Goal: Information Seeking & Learning: Learn about a topic

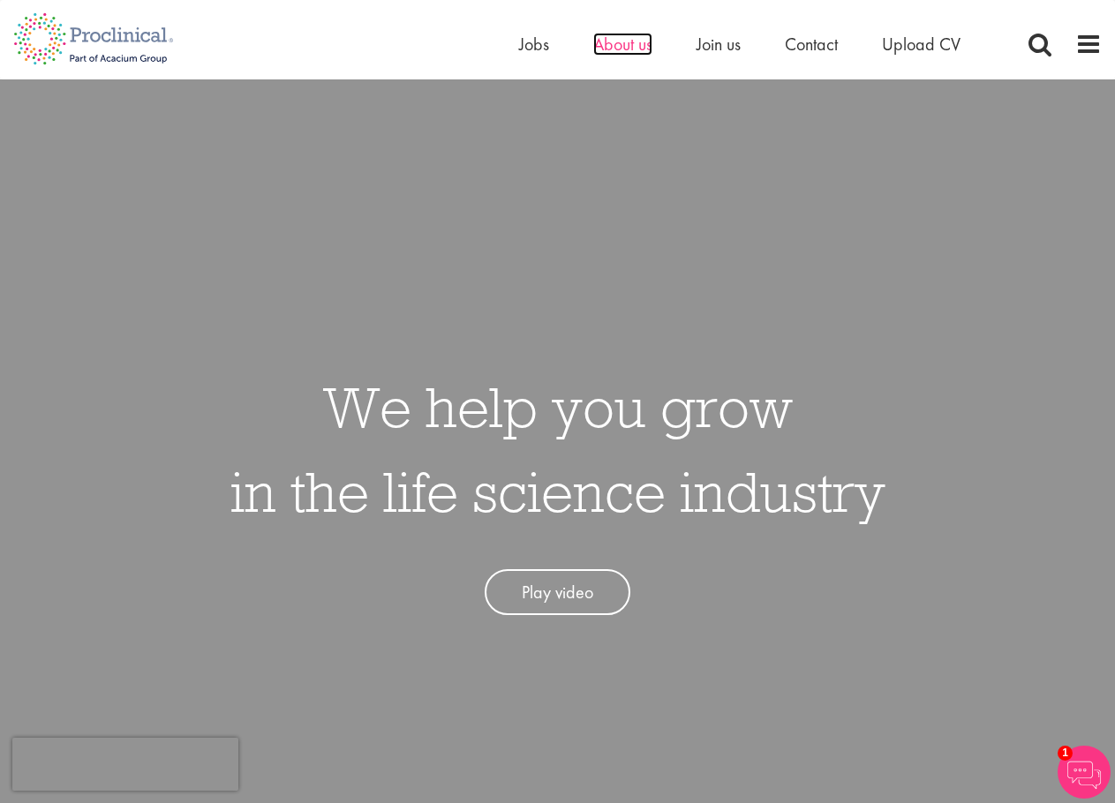
click at [604, 39] on span "About us" at bounding box center [622, 44] width 59 height 23
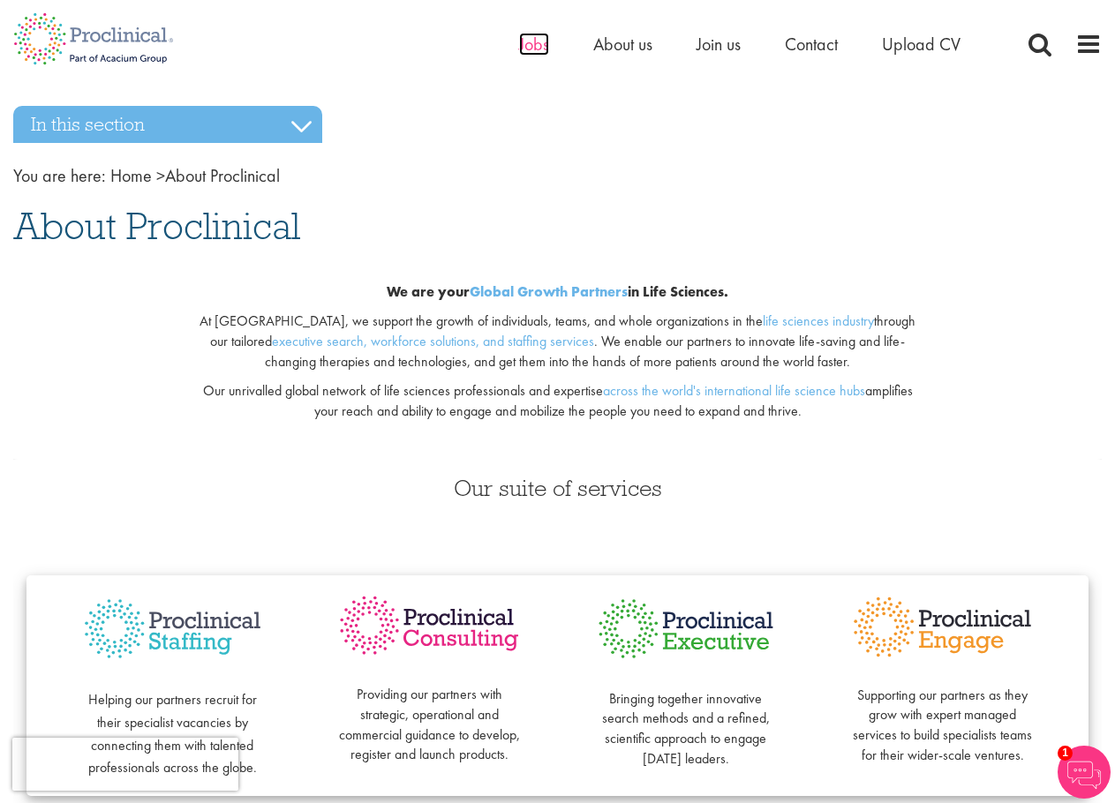
click at [532, 48] on span "Jobs" at bounding box center [534, 44] width 30 height 23
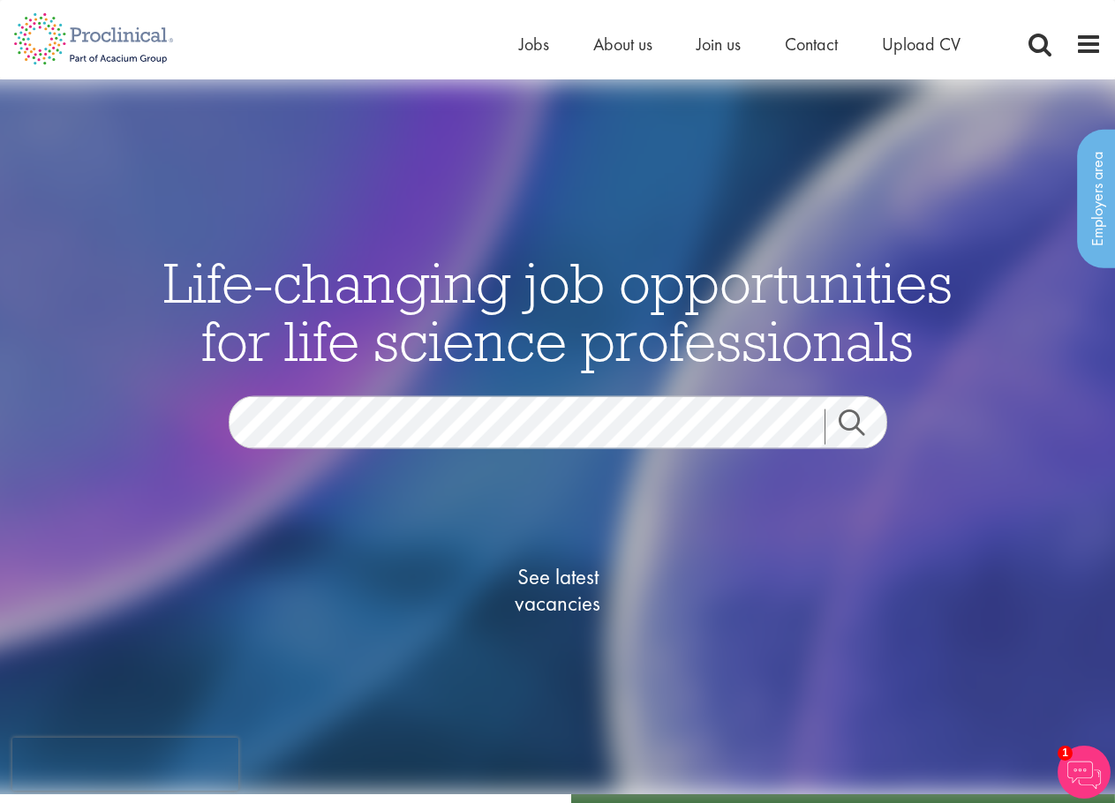
drag, startPoint x: 171, startPoint y: 268, endPoint x: 802, endPoint y: 345, distance: 635.0
click at [802, 345] on span "Life-changing job opportunities for life science professionals" at bounding box center [557, 310] width 789 height 129
click at [835, 345] on span "Life-changing job opportunities for life science professionals" at bounding box center [557, 310] width 789 height 129
drag, startPoint x: 916, startPoint y: 354, endPoint x: -1, endPoint y: 267, distance: 921.3
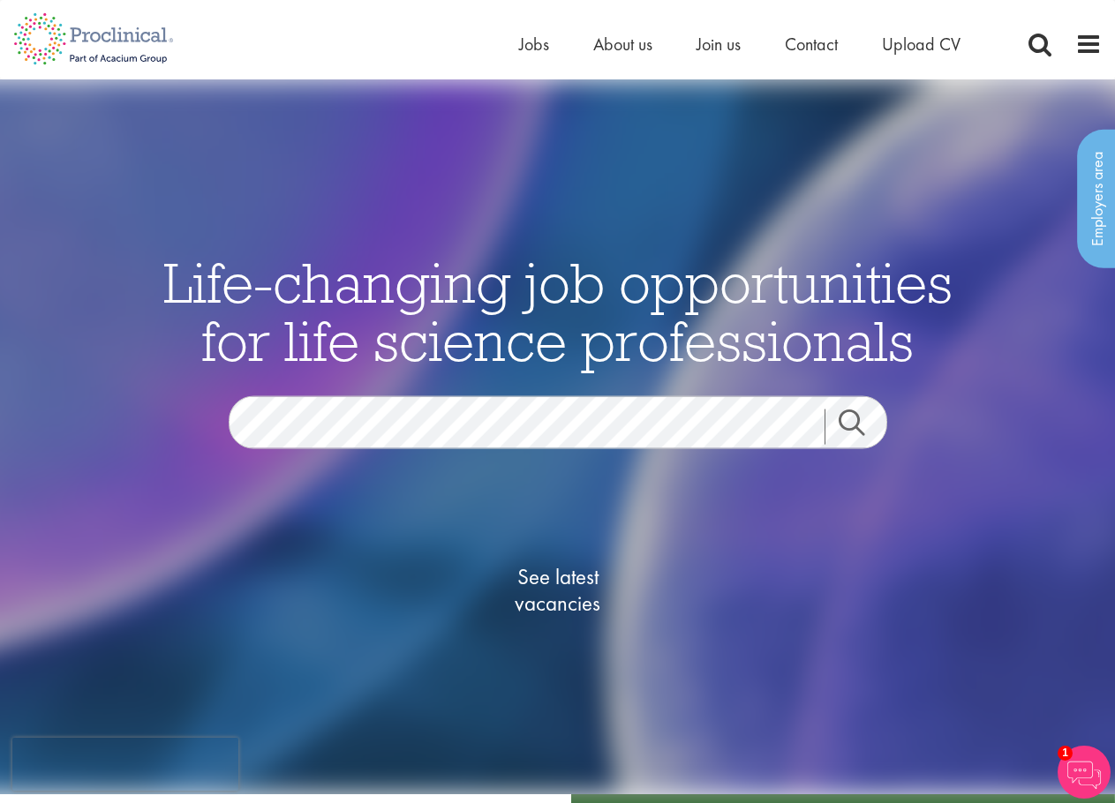
click at [471, 331] on span "Life-changing job opportunities for life science professionals" at bounding box center [557, 310] width 789 height 129
drag, startPoint x: 532, startPoint y: 334, endPoint x: 784, endPoint y: 307, distance: 253.0
click at [538, 334] on span "Life-changing job opportunities for life science professionals" at bounding box center [557, 310] width 789 height 129
click at [545, 50] on span "Jobs" at bounding box center [534, 44] width 30 height 23
click at [1099, 46] on span at bounding box center [1088, 44] width 26 height 26
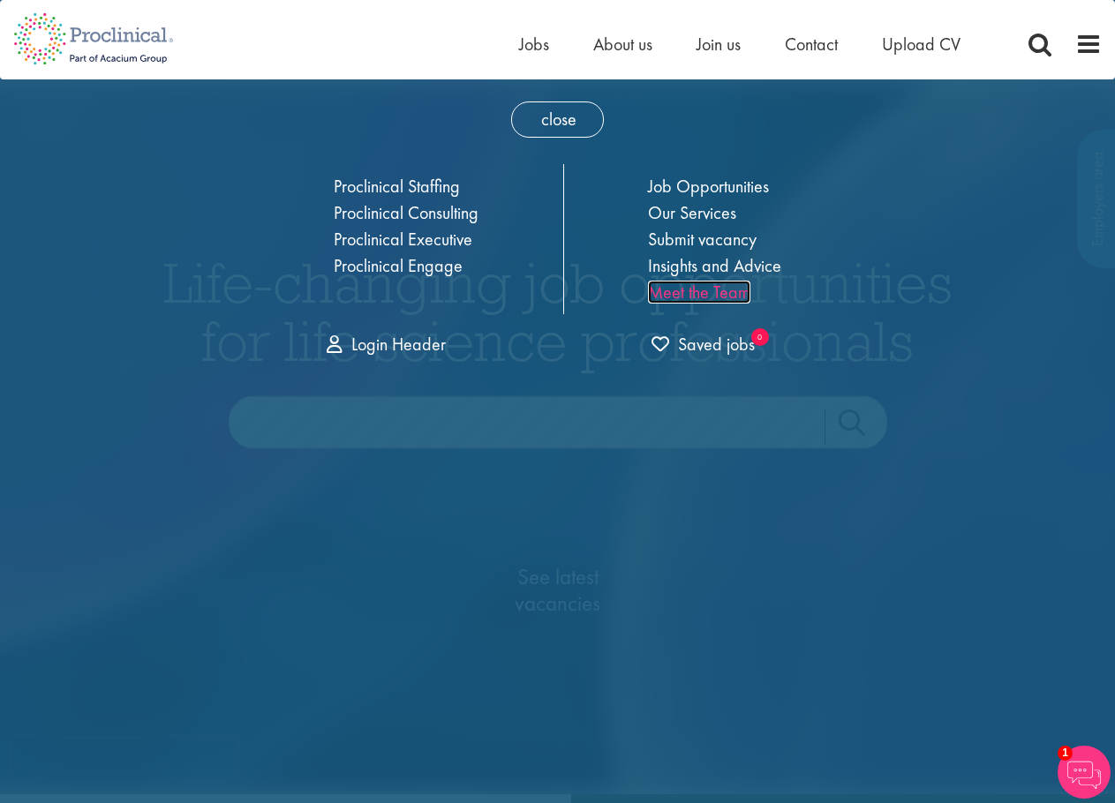
click at [727, 296] on link "Meet the Team" at bounding box center [699, 292] width 102 height 23
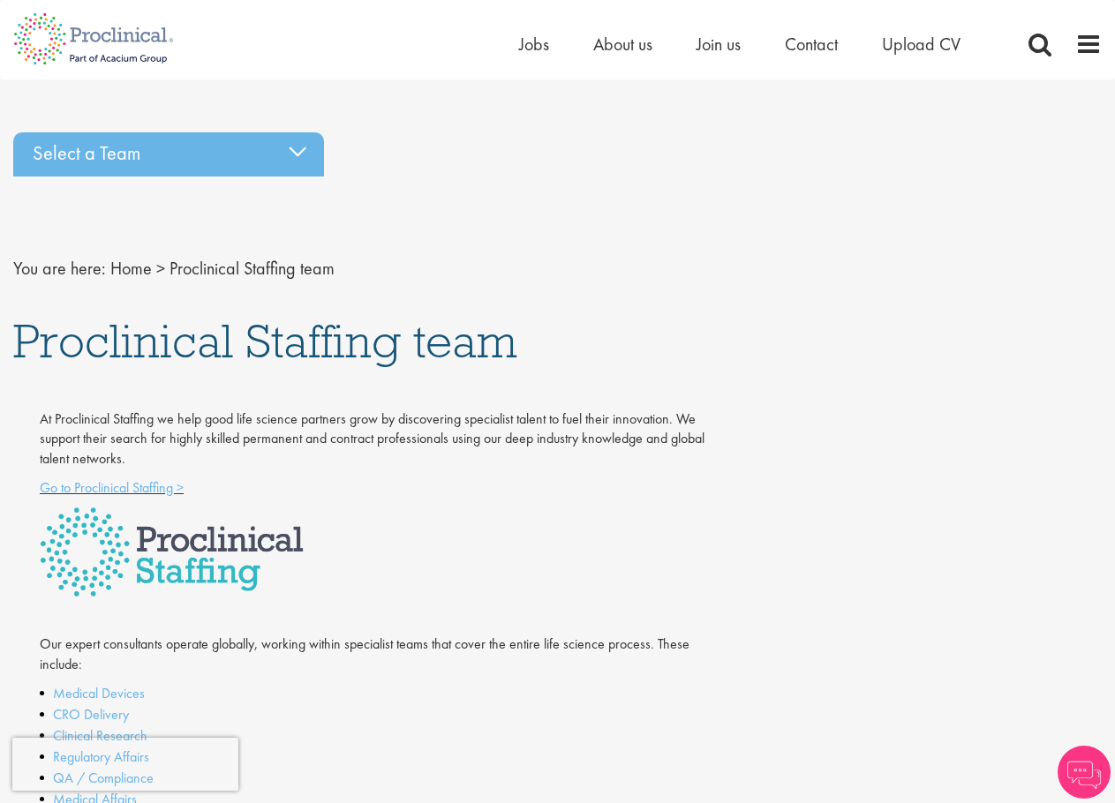
click at [1073, 43] on div "Home Jobs About us Join us Contact Upload CV" at bounding box center [810, 48] width 583 height 35
click at [1081, 43] on span at bounding box center [1088, 44] width 26 height 26
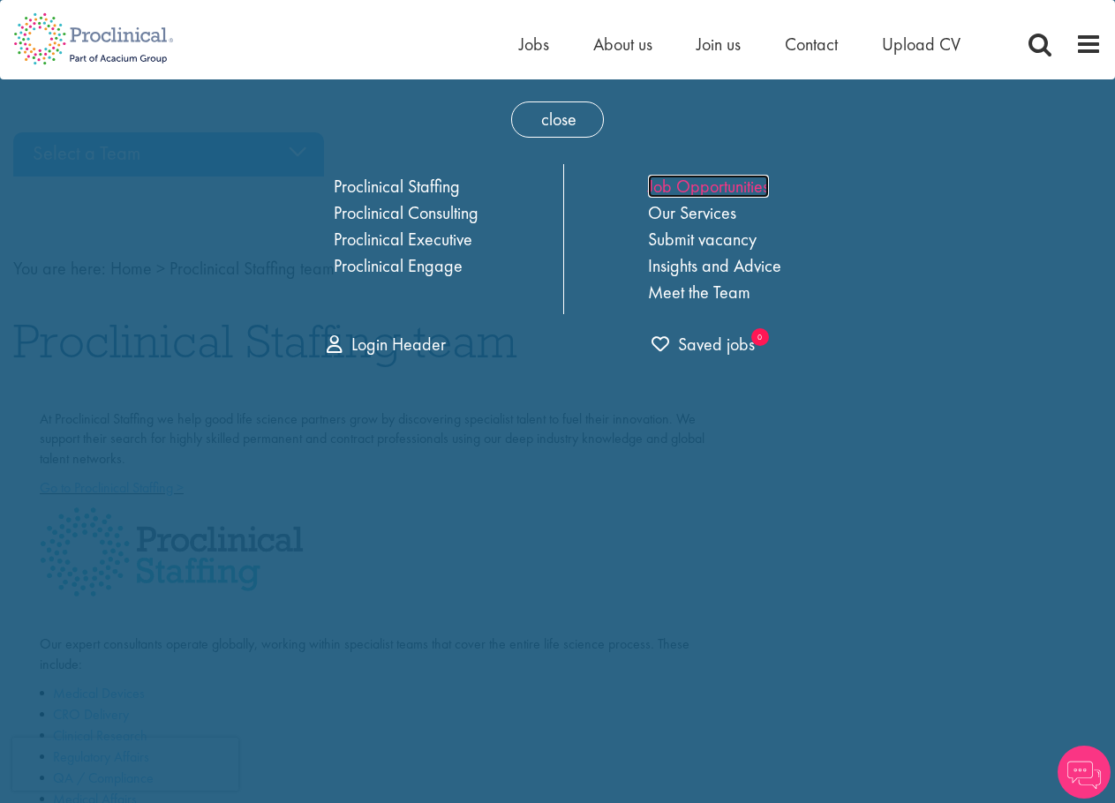
click at [704, 194] on link "Job Opportunities" at bounding box center [708, 186] width 121 height 23
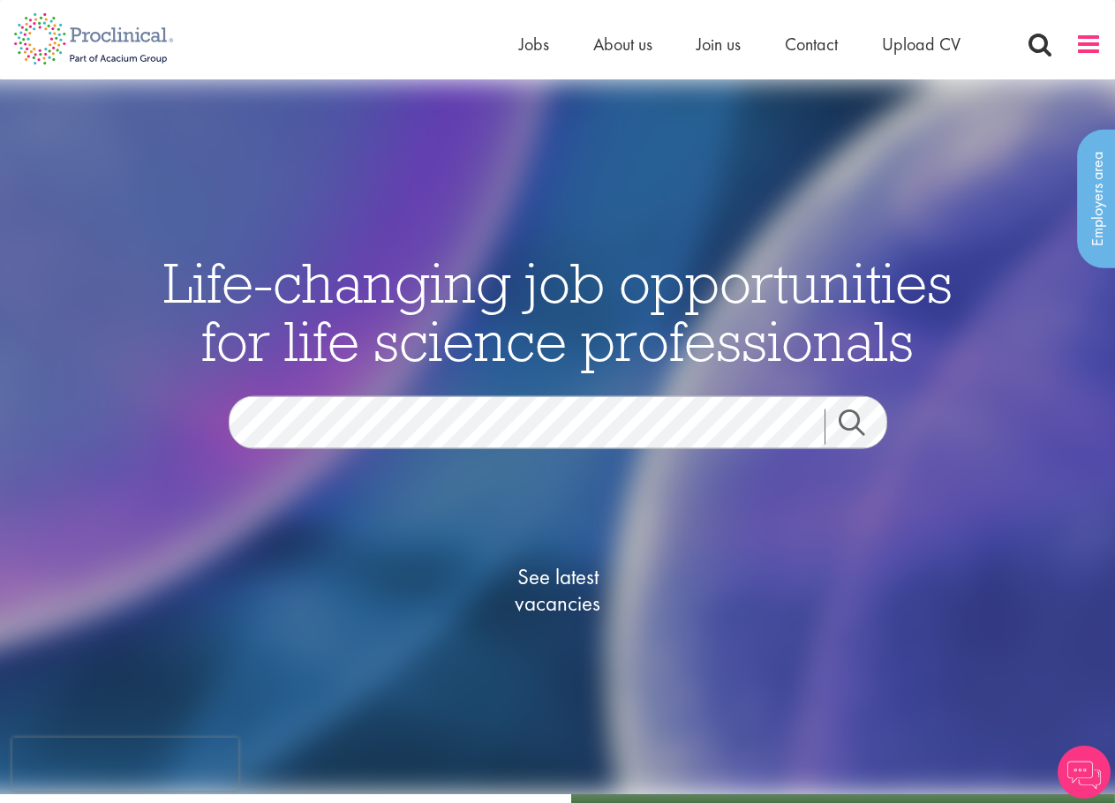
click at [1087, 45] on span at bounding box center [1088, 44] width 26 height 26
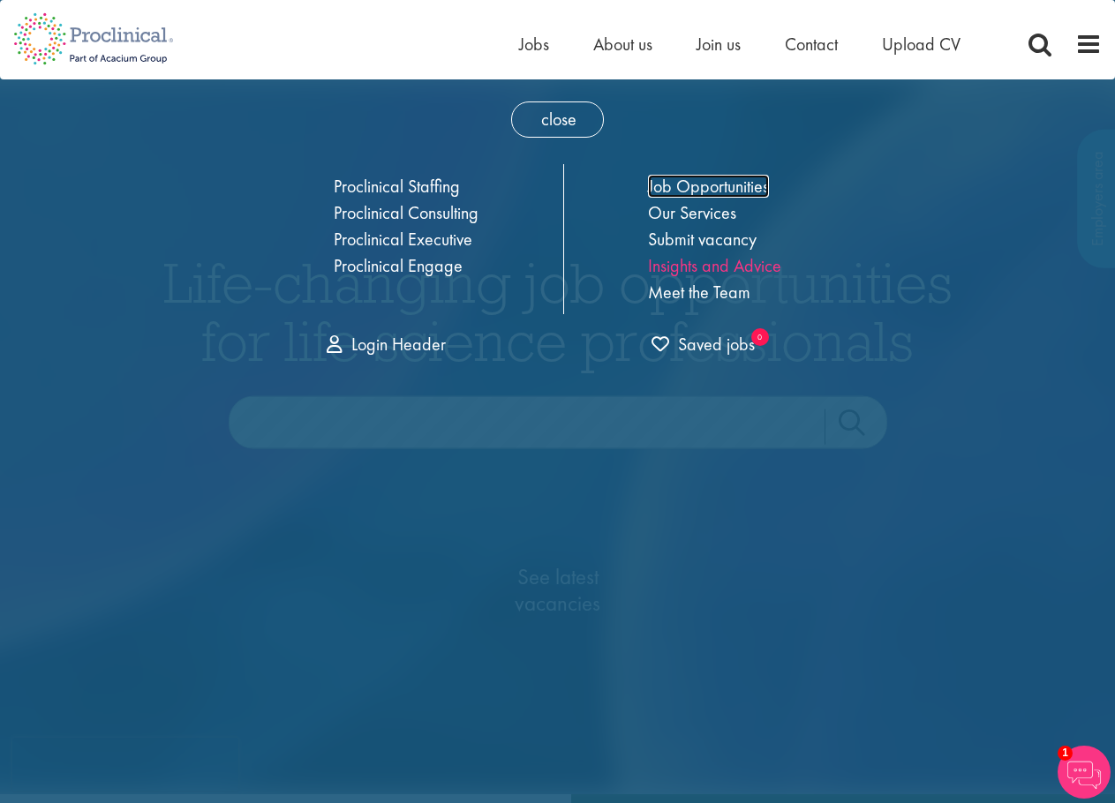
drag, startPoint x: 690, startPoint y: 188, endPoint x: 714, endPoint y: 258, distance: 73.7
click at [690, 188] on link "Job Opportunities" at bounding box center [708, 186] width 121 height 23
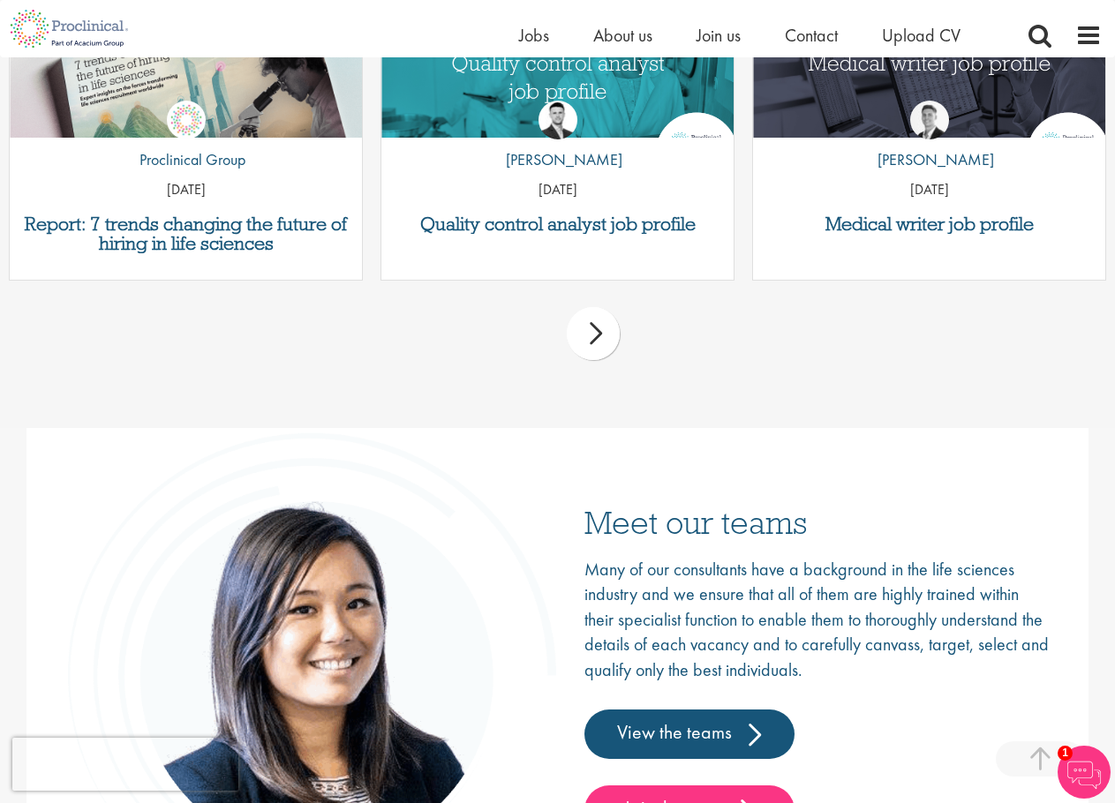
scroll to position [2833, 0]
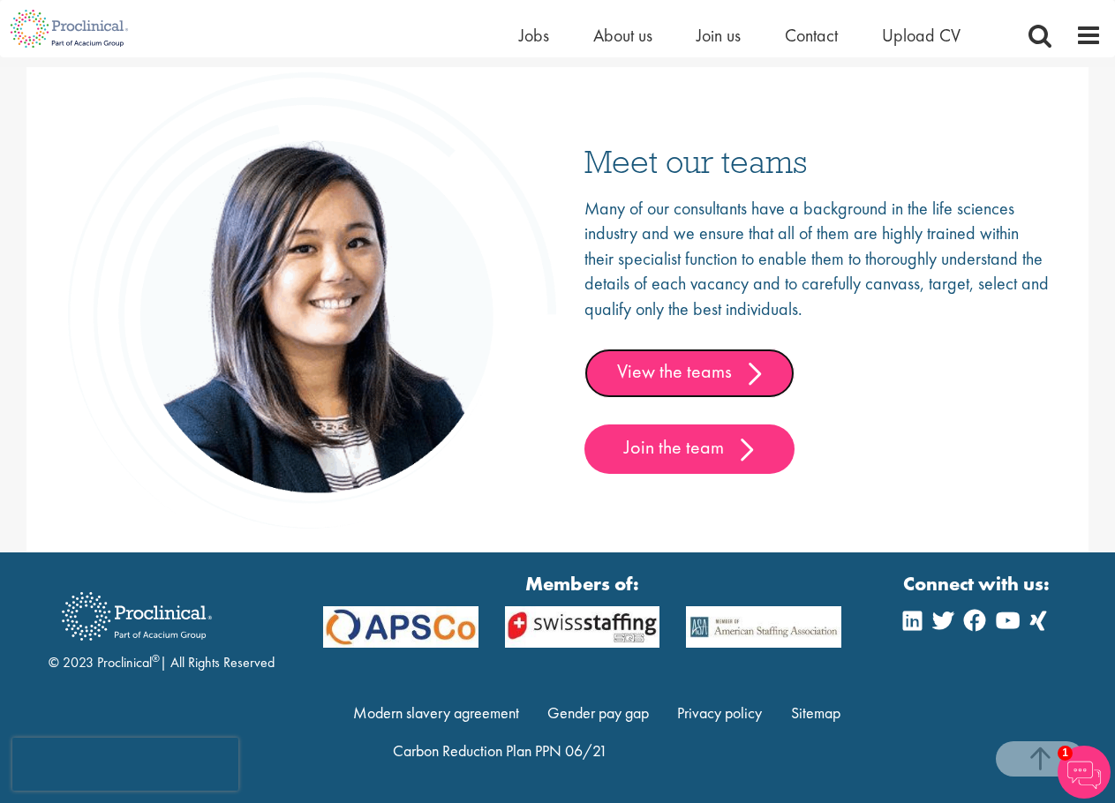
click at [656, 395] on link "View the teams" at bounding box center [689, 373] width 210 height 49
click at [673, 373] on link "View the teams" at bounding box center [689, 373] width 210 height 49
click at [740, 377] on link "View the teams" at bounding box center [689, 373] width 210 height 49
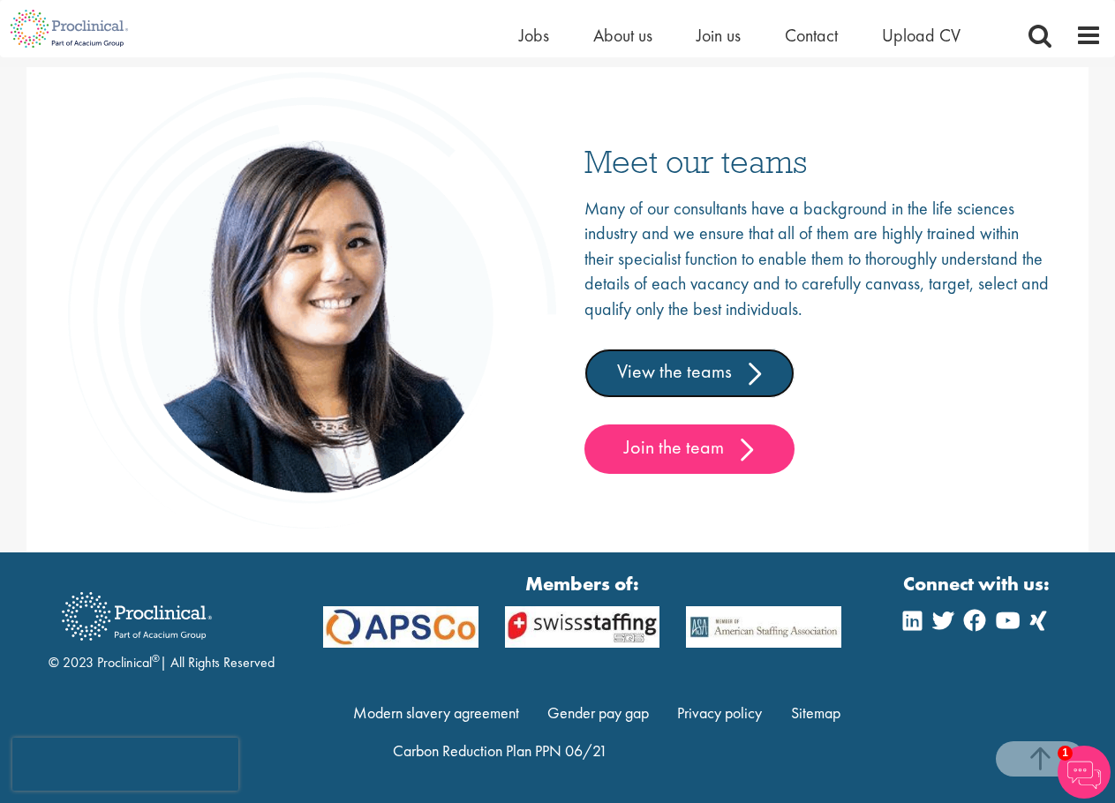
scroll to position [2215, 0]
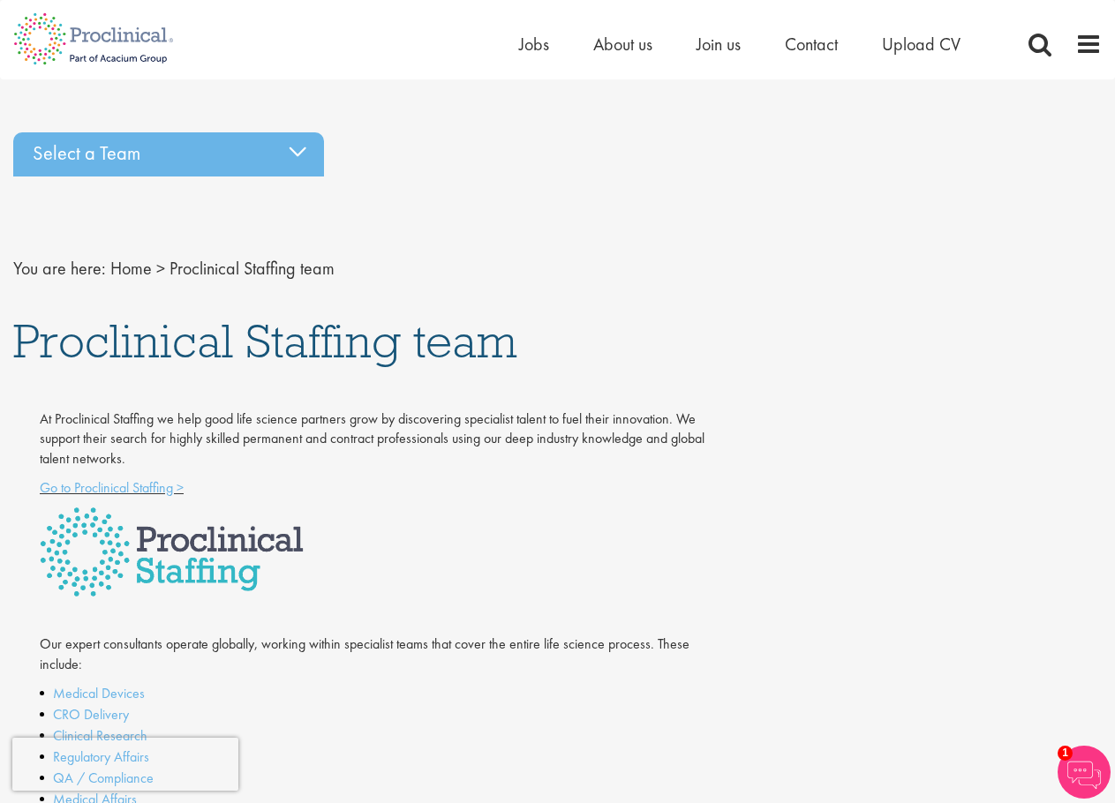
drag, startPoint x: 34, startPoint y: 260, endPoint x: 409, endPoint y: 388, distance: 396.4
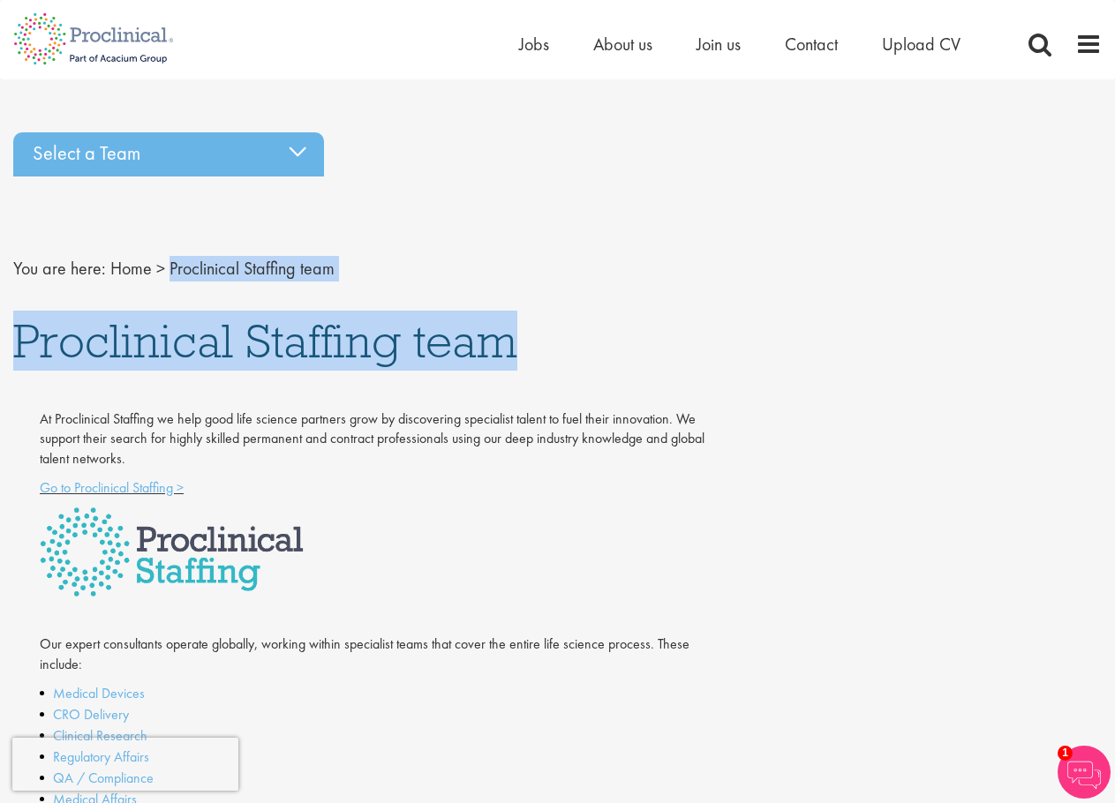
drag, startPoint x: 806, startPoint y: 424, endPoint x: 170, endPoint y: 222, distance: 667.8
click at [460, 362] on span "Proclinical Staffing team" at bounding box center [265, 341] width 504 height 60
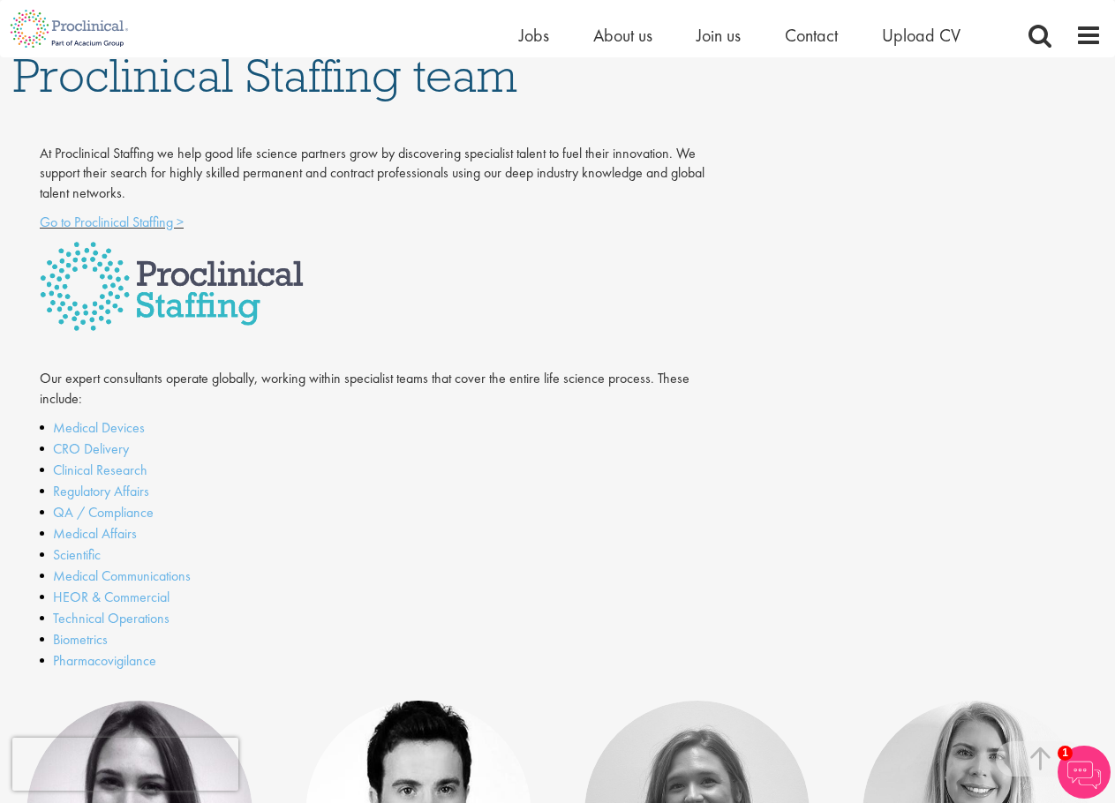
scroll to position [353, 0]
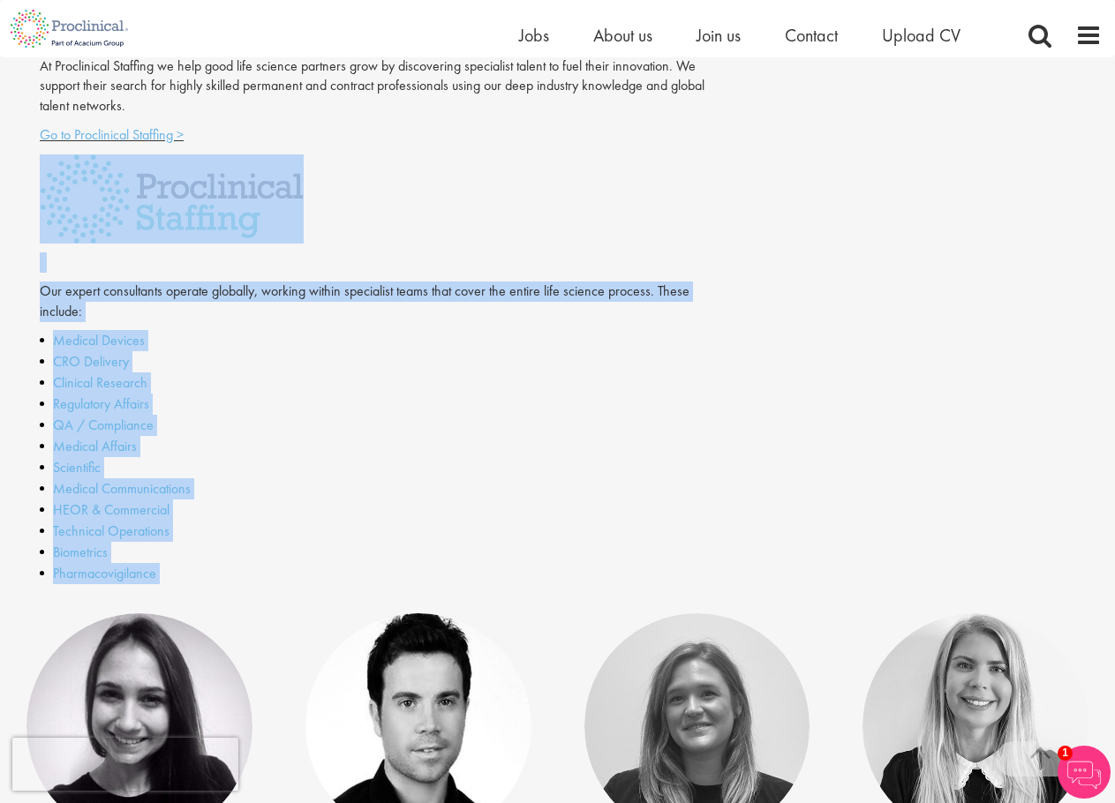
drag, startPoint x: 349, startPoint y: 574, endPoint x: 29, endPoint y: 240, distance: 462.0
click at [29, 240] on div "At Proclinical Staffing we help good life science partners grow by discovering …" at bounding box center [380, 336] width 708 height 558
click at [340, 419] on li "QA / Compliance" at bounding box center [381, 425] width 682 height 21
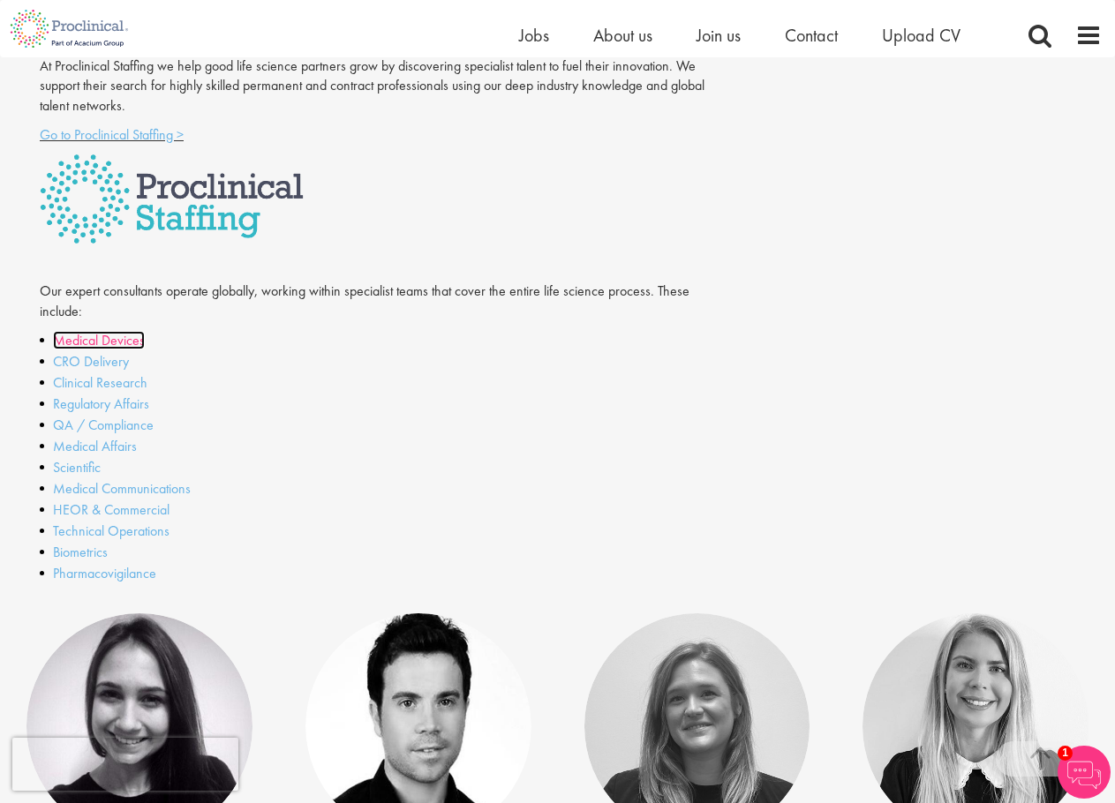
click at [91, 343] on link "Medical Devices" at bounding box center [99, 340] width 92 height 19
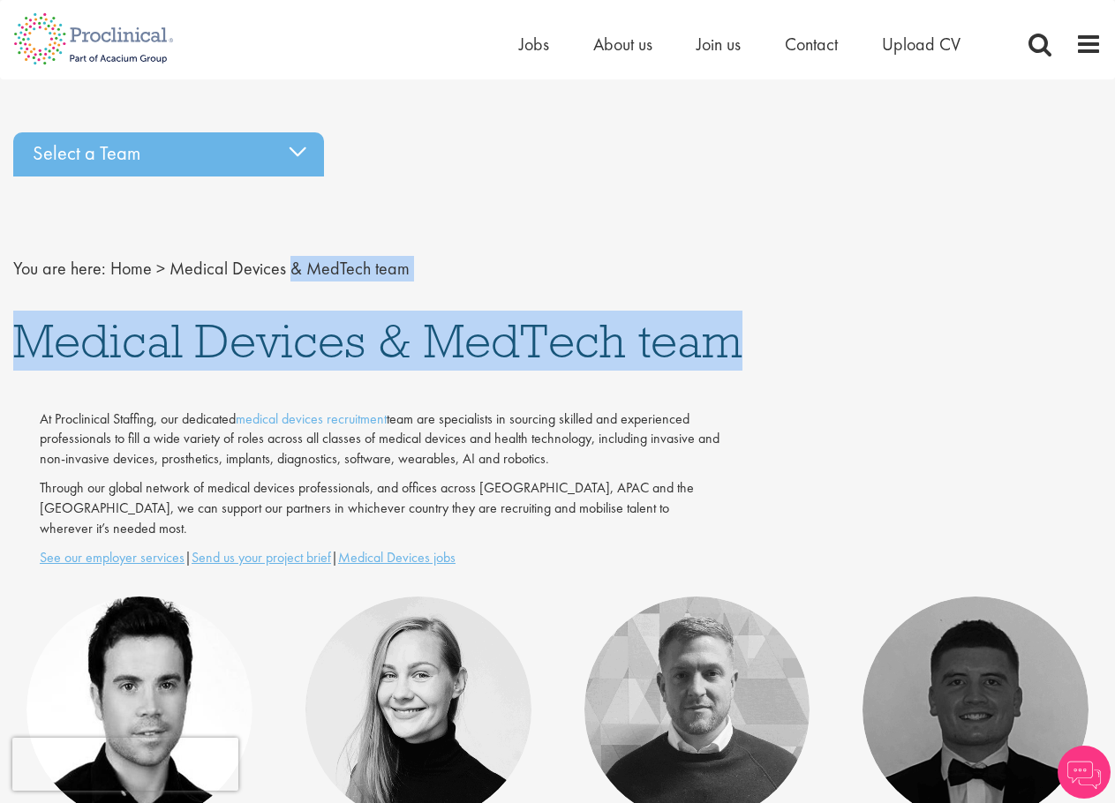
drag, startPoint x: 823, startPoint y: 476, endPoint x: 472, endPoint y: 318, distance: 384.5
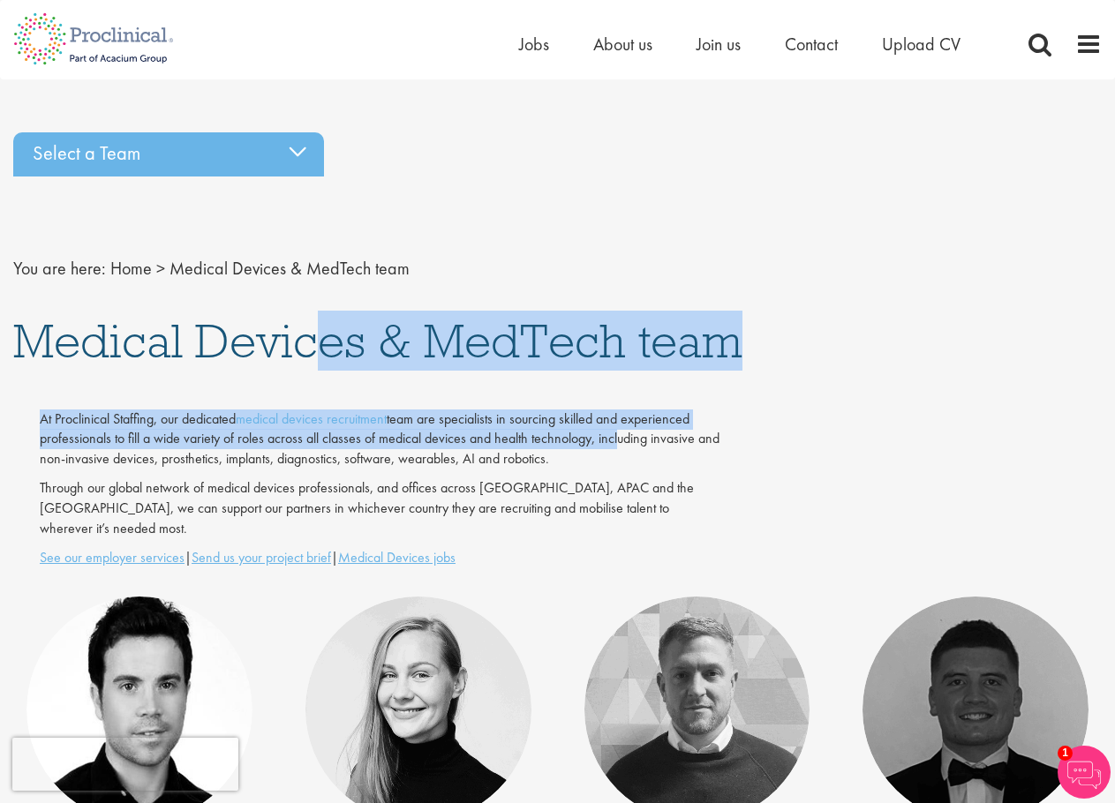
drag, startPoint x: 178, startPoint y: 363, endPoint x: 682, endPoint y: 448, distance: 510.3
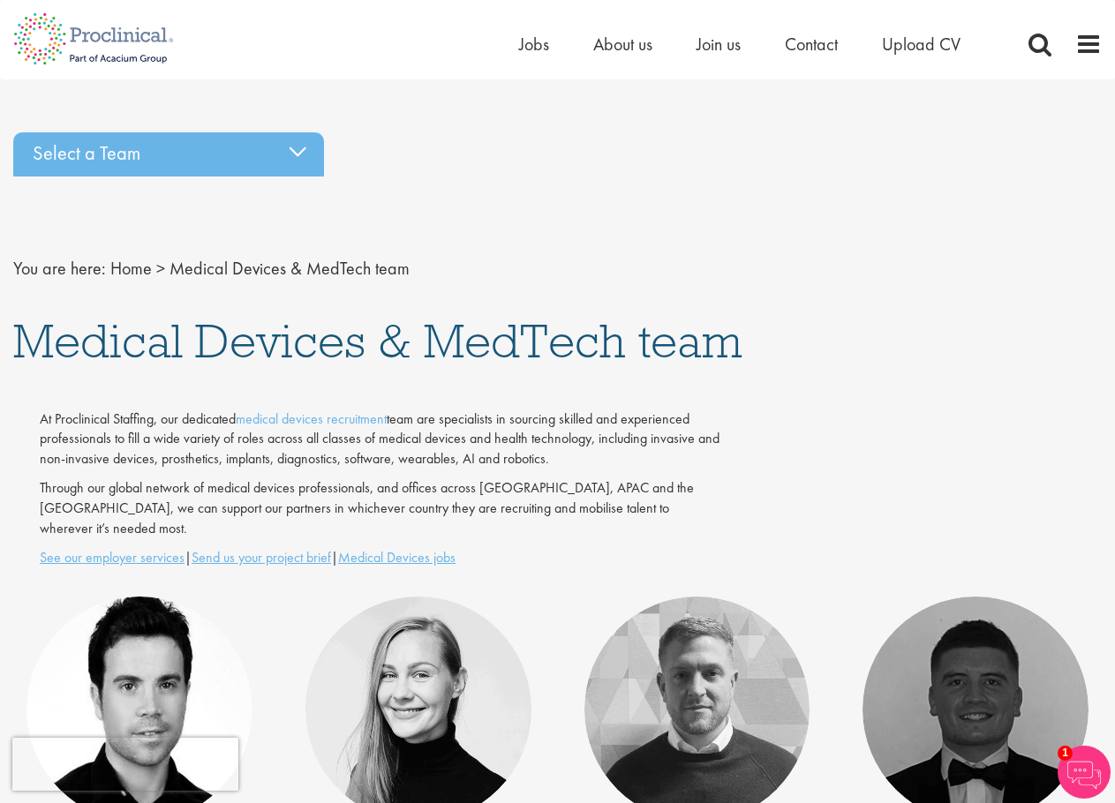
click at [709, 448] on p "At Proclinical Staffing, our dedicated medical devices recruitment team are spe…" at bounding box center [381, 440] width 682 height 61
drag, startPoint x: 700, startPoint y: 498, endPoint x: 470, endPoint y: 302, distance: 302.5
click at [505, 358] on span "Medical Devices & MedTech team" at bounding box center [377, 341] width 729 height 60
